Goal: Check status: Check status

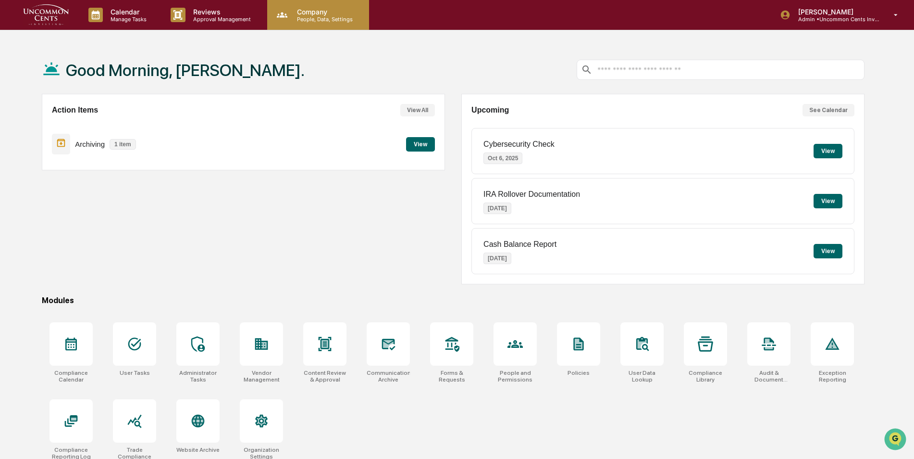
click at [319, 12] on p "Company" at bounding box center [323, 12] width 68 height 8
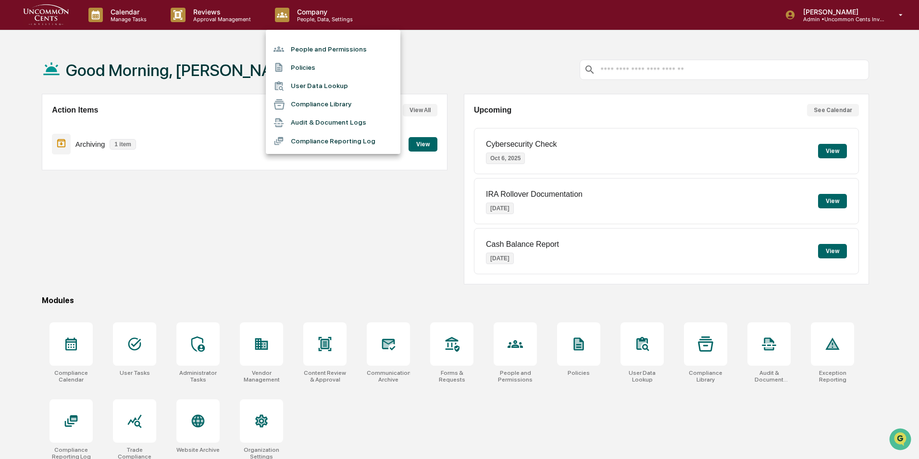
click at [315, 51] on li "People and Permissions" at bounding box center [333, 49] width 135 height 18
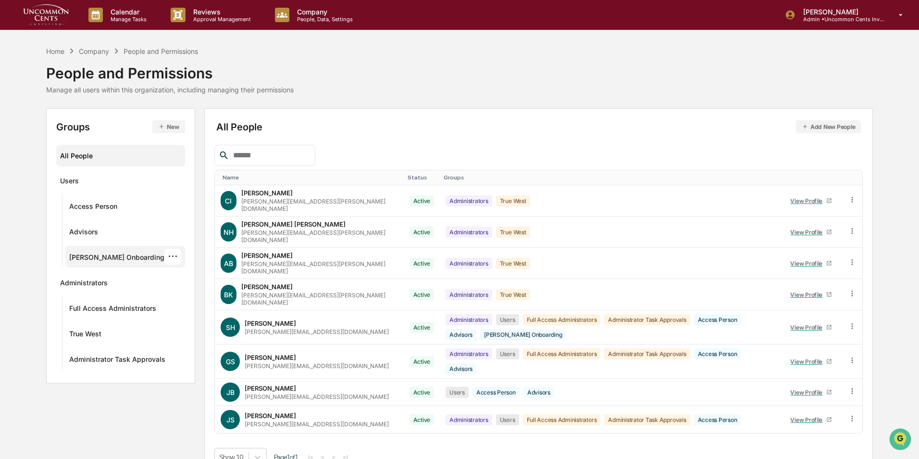
click at [109, 257] on div "[PERSON_NAME] Onboarding" at bounding box center [116, 259] width 95 height 12
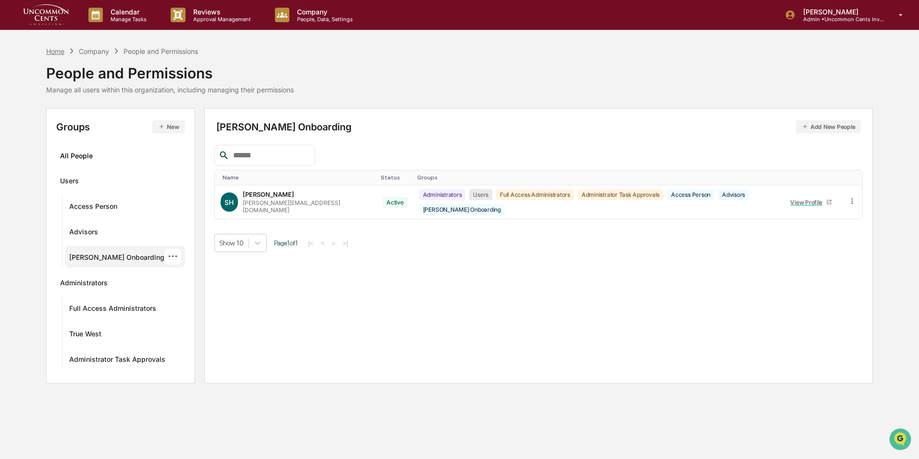
click at [56, 53] on div "Home" at bounding box center [55, 51] width 18 height 8
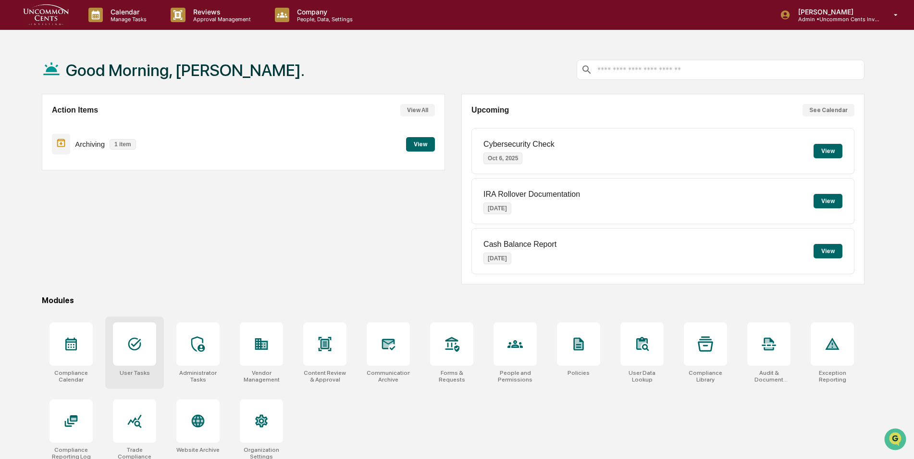
click at [130, 337] on icon at bounding box center [134, 343] width 15 height 15
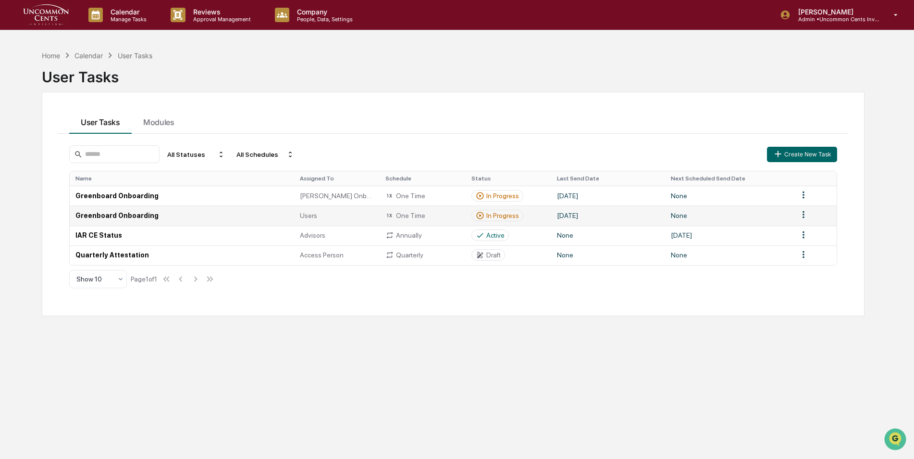
click at [121, 216] on td "Greenboard Onboarding" at bounding box center [182, 215] width 225 height 20
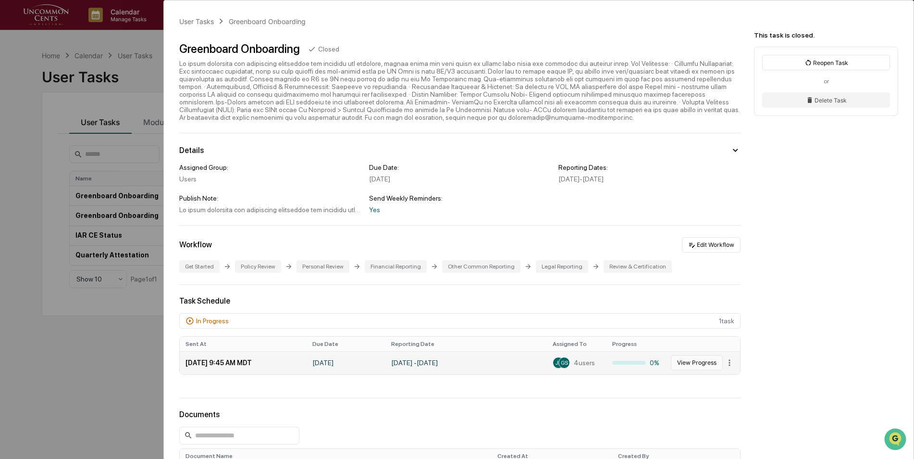
click at [696, 363] on button "View Progress" at bounding box center [697, 362] width 52 height 15
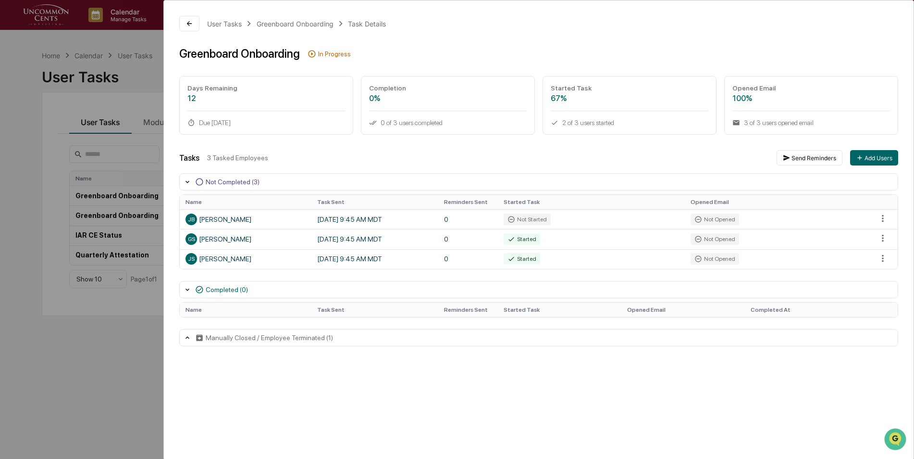
click at [114, 357] on div "User Tasks Greenboard Onboarding Task Details Greenboard Onboarding In Progress…" at bounding box center [457, 229] width 914 height 459
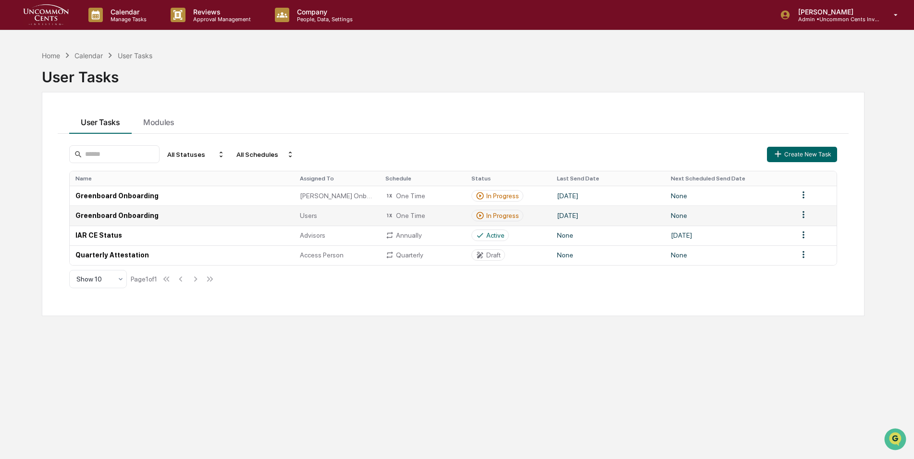
click at [124, 219] on td "Greenboard Onboarding" at bounding box center [182, 215] width 225 height 20
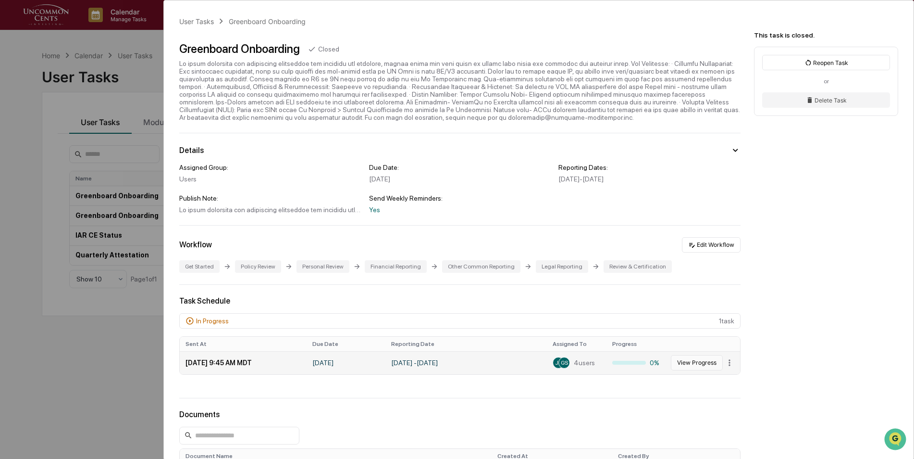
click at [700, 370] on button "View Progress" at bounding box center [697, 362] width 52 height 15
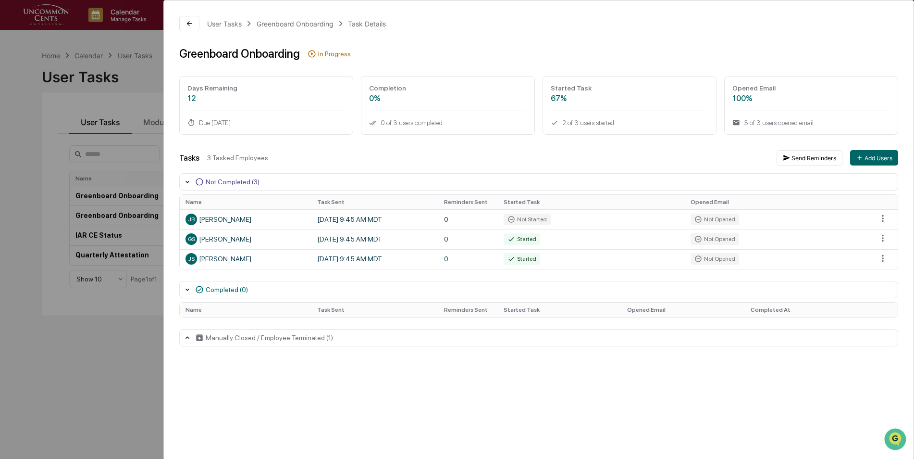
click at [113, 357] on div "User Tasks Greenboard Onboarding Task Details Greenboard Onboarding In Progress…" at bounding box center [457, 229] width 914 height 459
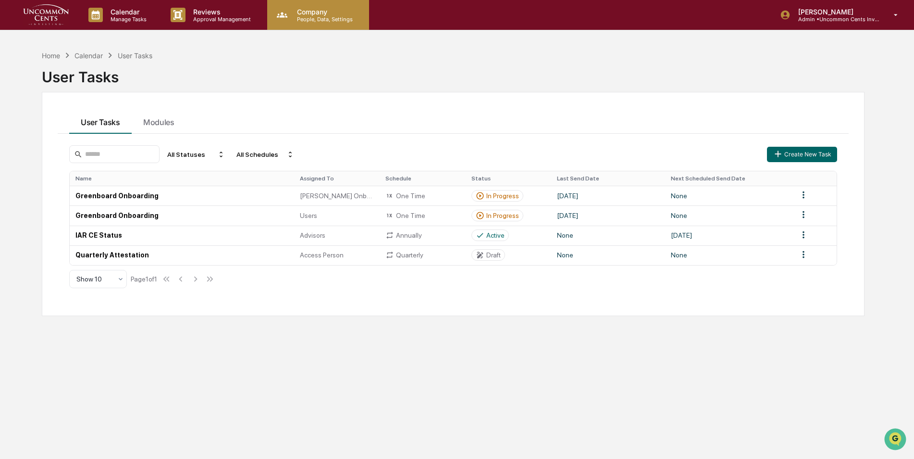
click at [315, 19] on p "People, Data, Settings" at bounding box center [323, 19] width 68 height 7
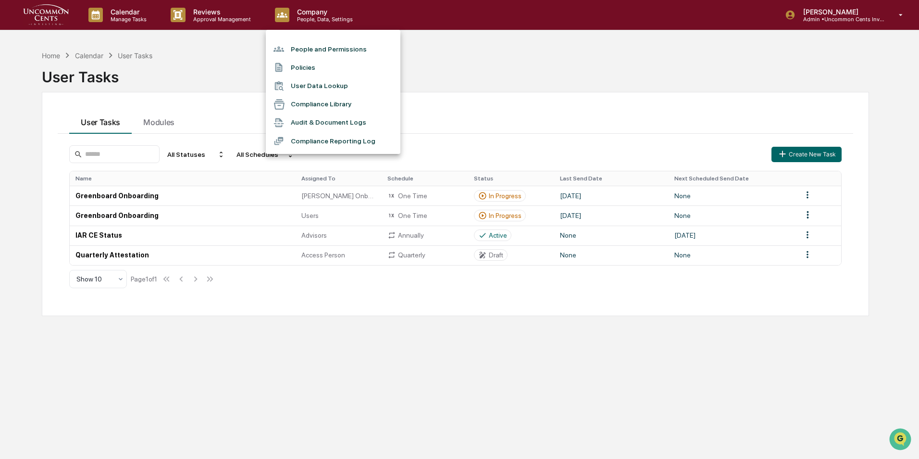
click at [309, 48] on li "People and Permissions" at bounding box center [333, 49] width 135 height 18
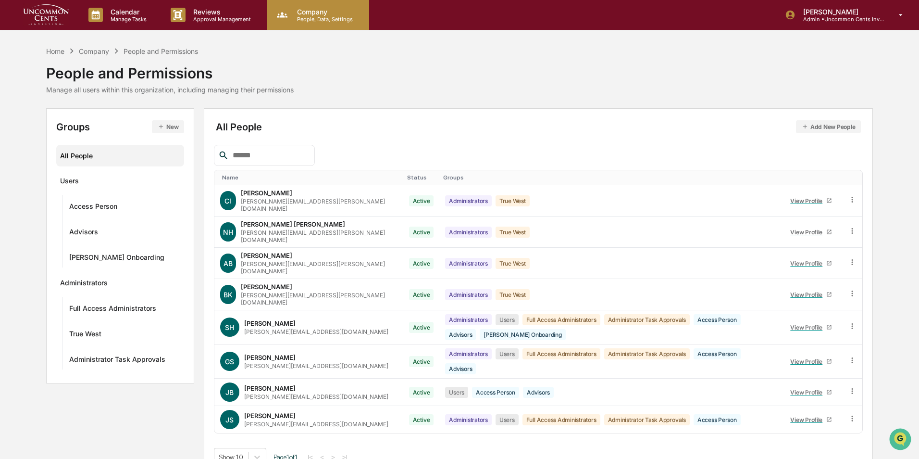
click at [328, 19] on p "People, Data, Settings" at bounding box center [323, 19] width 68 height 7
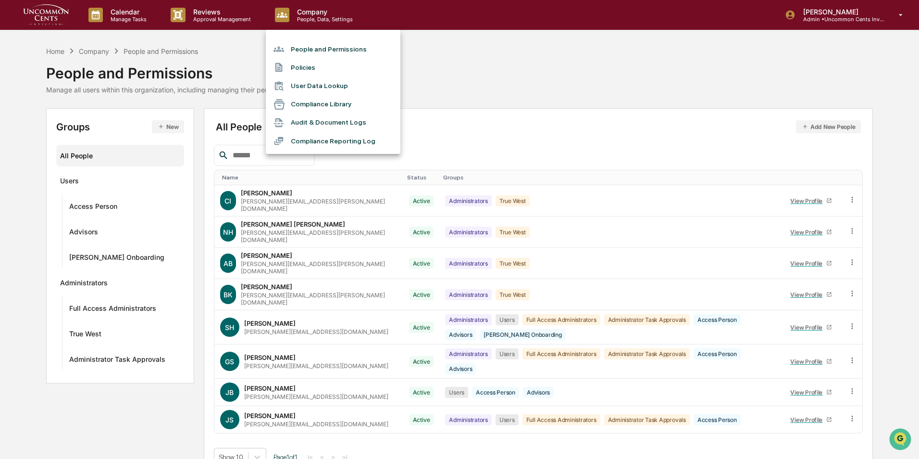
click at [54, 50] on div at bounding box center [459, 229] width 919 height 459
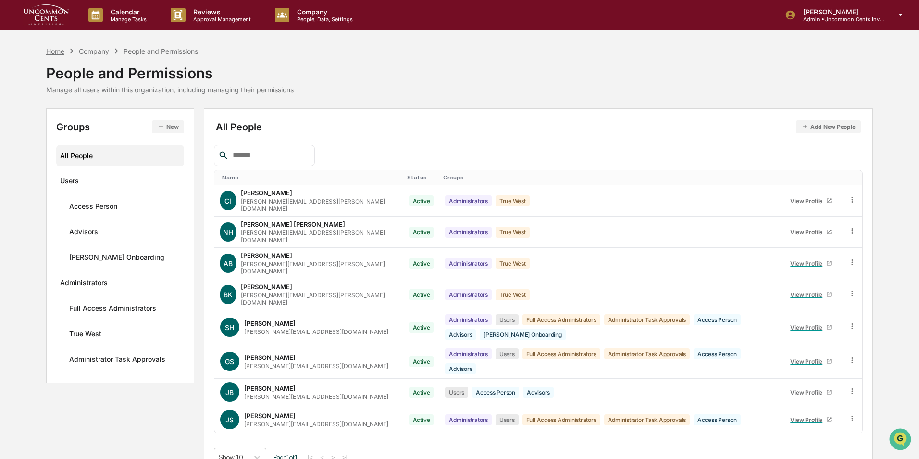
click at [57, 50] on div "Home" at bounding box center [55, 51] width 18 height 8
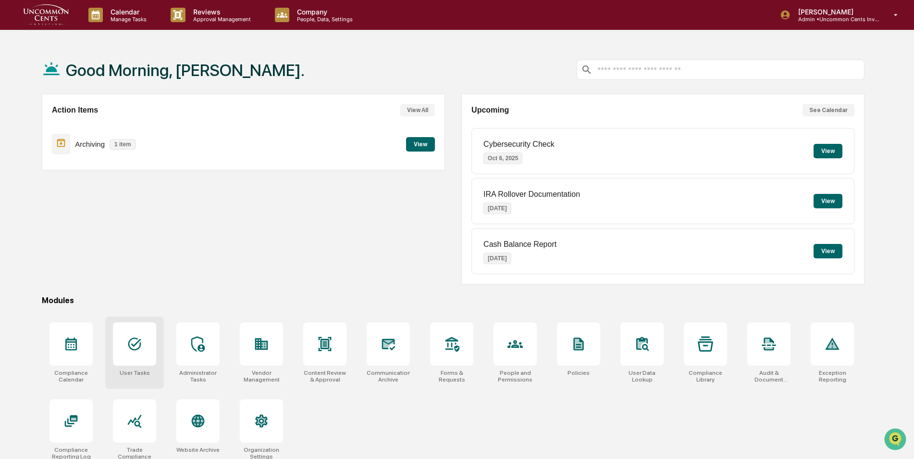
click at [135, 362] on div at bounding box center [134, 343] width 43 height 43
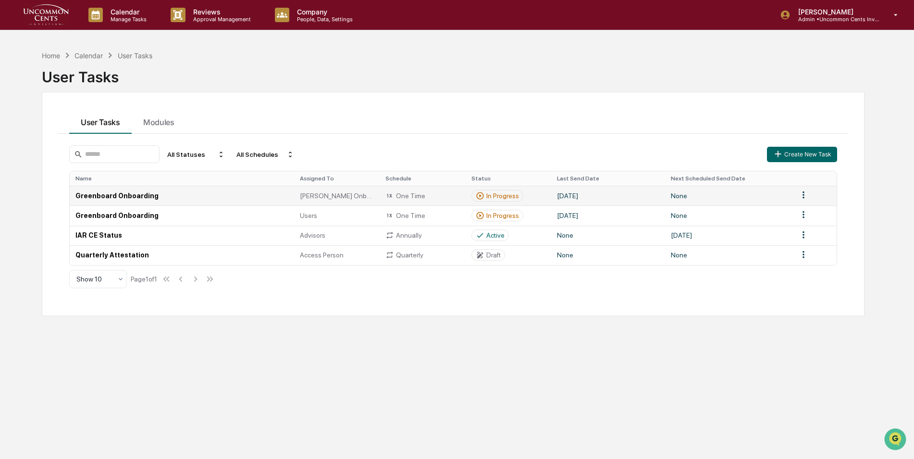
click at [154, 193] on td "Greenboard Onboarding" at bounding box center [182, 196] width 225 height 20
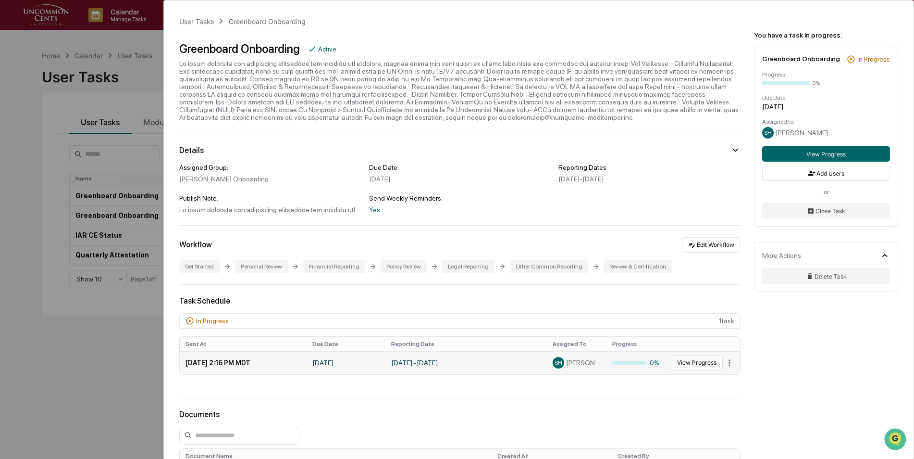
click at [696, 362] on button "View Progress" at bounding box center [697, 362] width 52 height 15
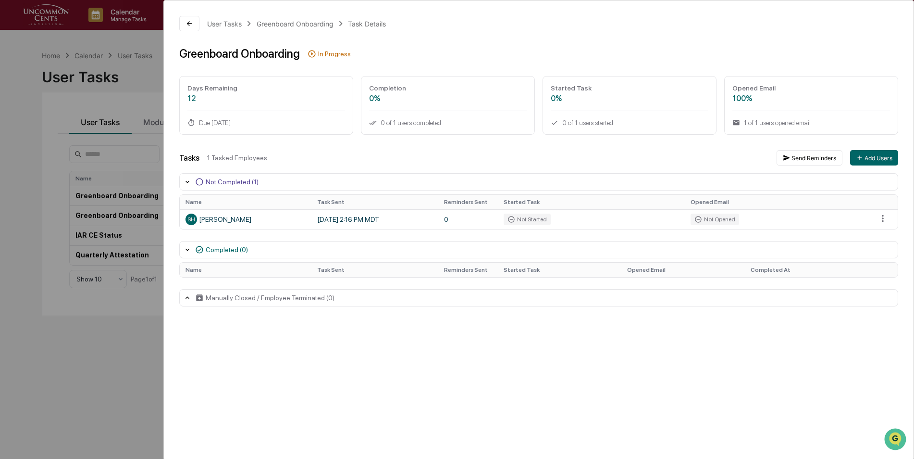
click at [92, 363] on div "User Tasks Greenboard Onboarding Task Details Greenboard Onboarding In Progress…" at bounding box center [457, 229] width 914 height 459
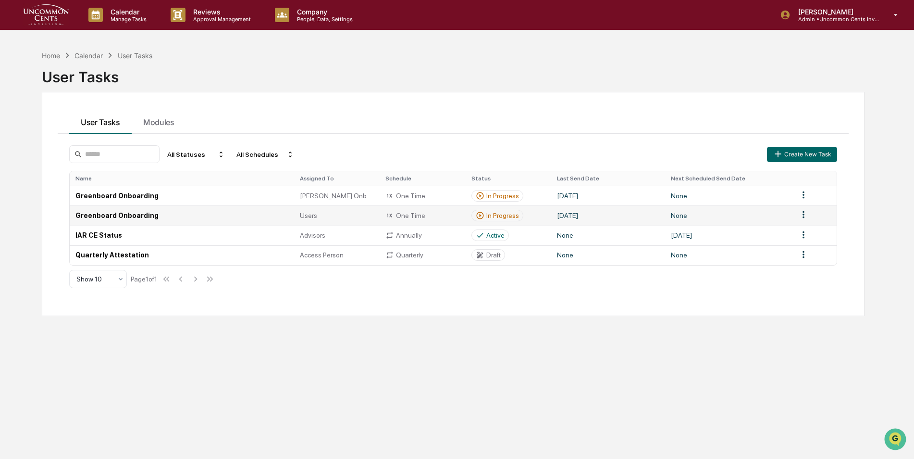
click at [135, 219] on td "Greenboard Onboarding" at bounding box center [182, 215] width 225 height 20
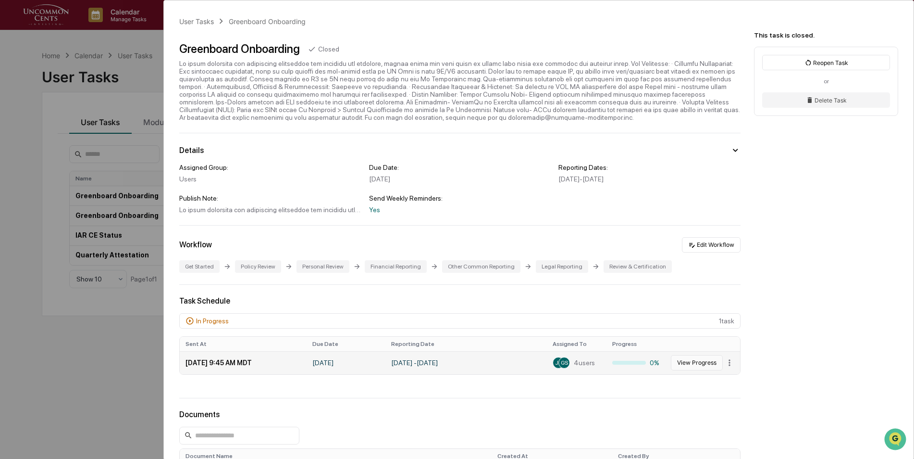
click at [678, 366] on button "View Progress" at bounding box center [697, 362] width 52 height 15
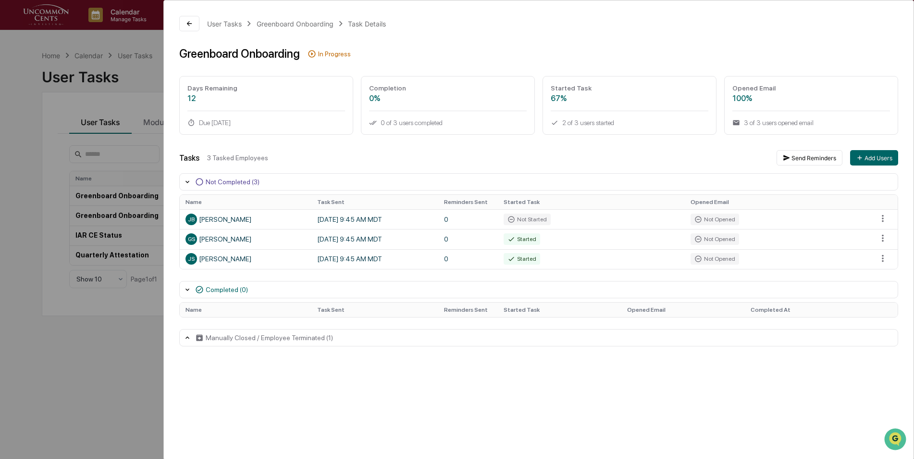
click at [115, 386] on div "User Tasks Greenboard Onboarding Task Details Greenboard Onboarding In Progress…" at bounding box center [457, 229] width 914 height 459
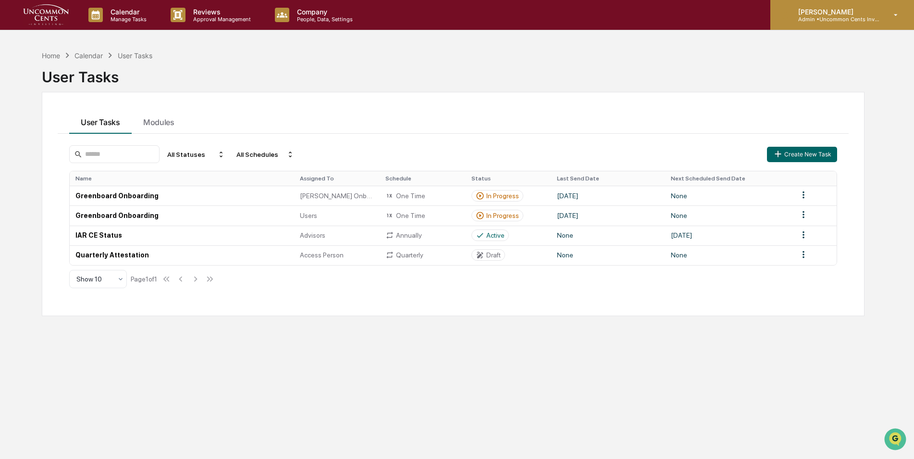
click at [815, 17] on p "Admin • Uncommon Cents Investing" at bounding box center [835, 19] width 89 height 7
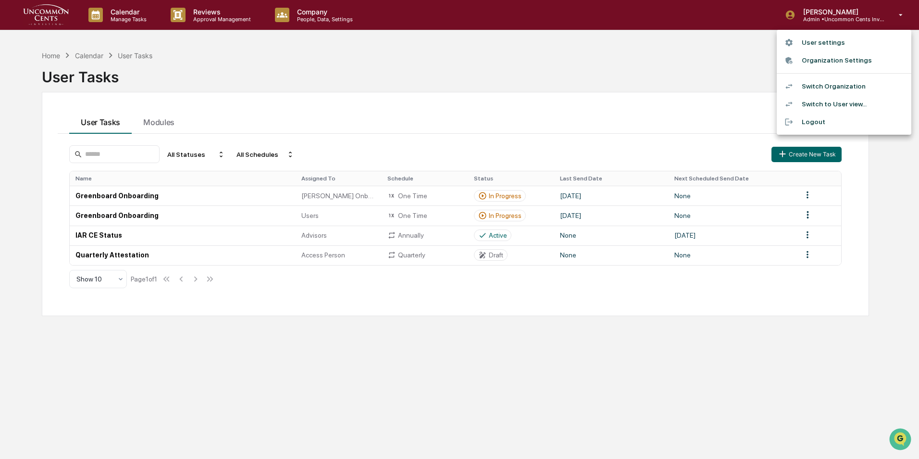
click at [812, 88] on li "Switch Organization" at bounding box center [844, 86] width 135 height 18
